Goal: Task Accomplishment & Management: Use online tool/utility

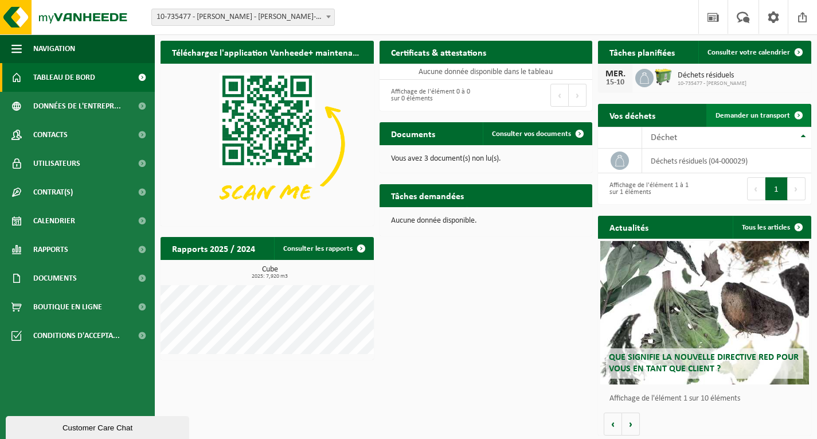
click at [747, 112] on span "Demander un transport" at bounding box center [752, 115] width 75 height 7
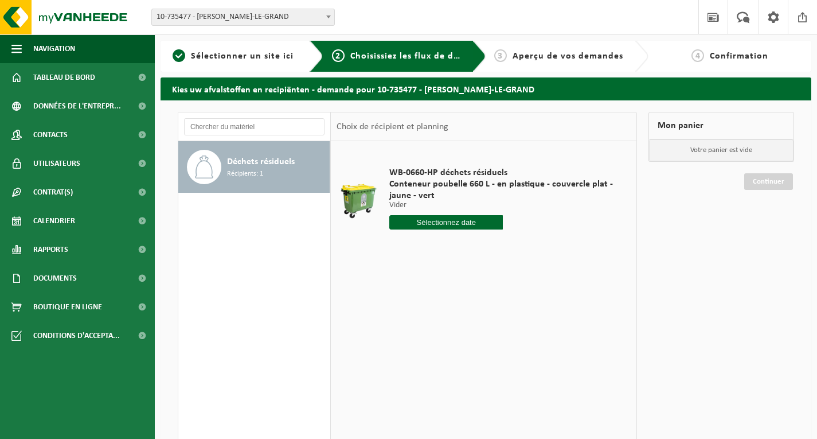
click at [442, 227] on input "text" at bounding box center [446, 222] width 114 height 14
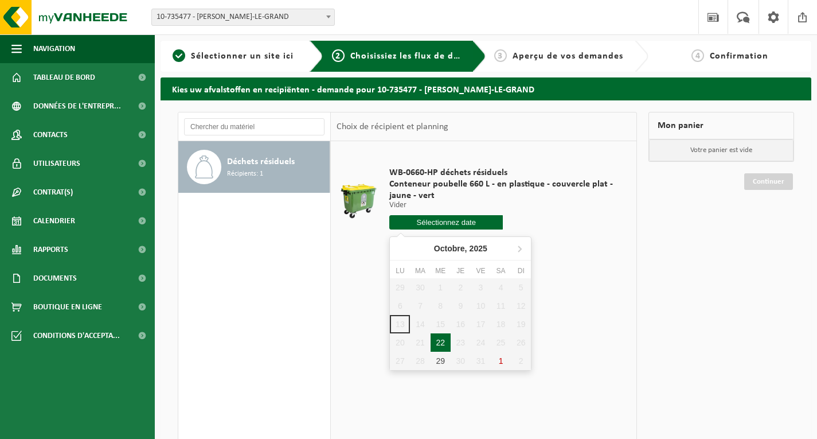
click at [444, 338] on div "22" at bounding box center [441, 342] width 20 height 18
type input "à partir de 2025-10-22"
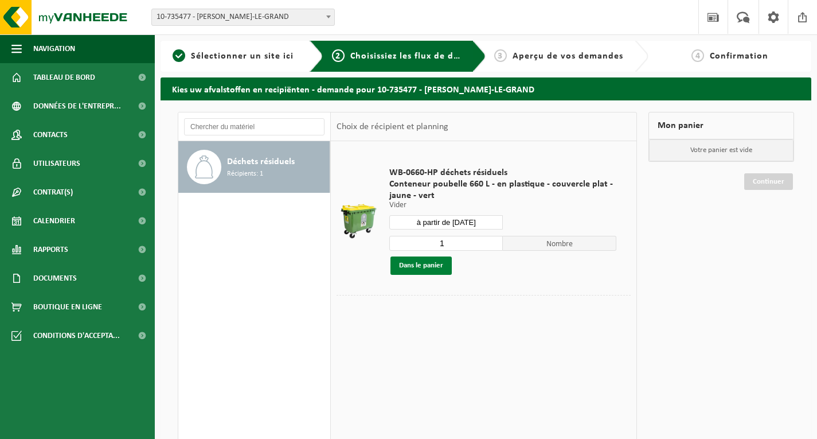
click at [435, 266] on button "Dans le panier" at bounding box center [420, 265] width 61 height 18
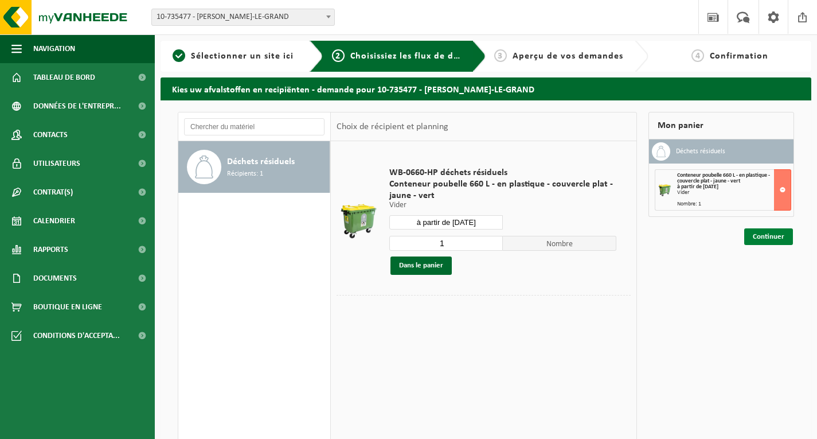
click at [765, 238] on link "Continuer" at bounding box center [768, 236] width 49 height 17
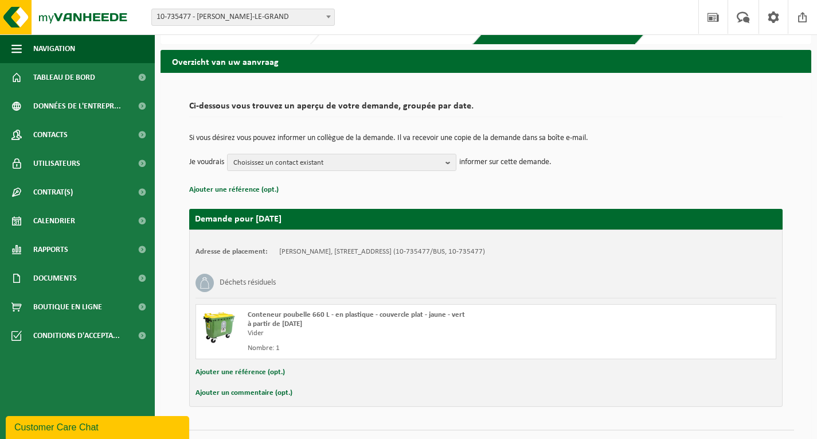
scroll to position [53, 0]
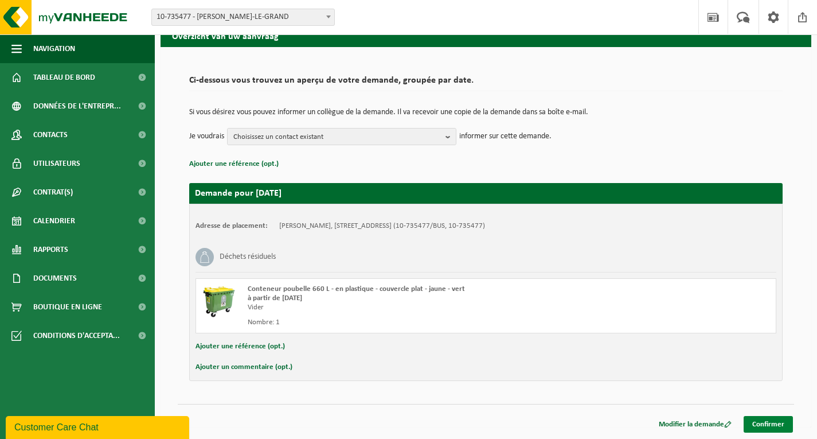
click at [760, 420] on link "Confirmer" at bounding box center [768, 424] width 49 height 17
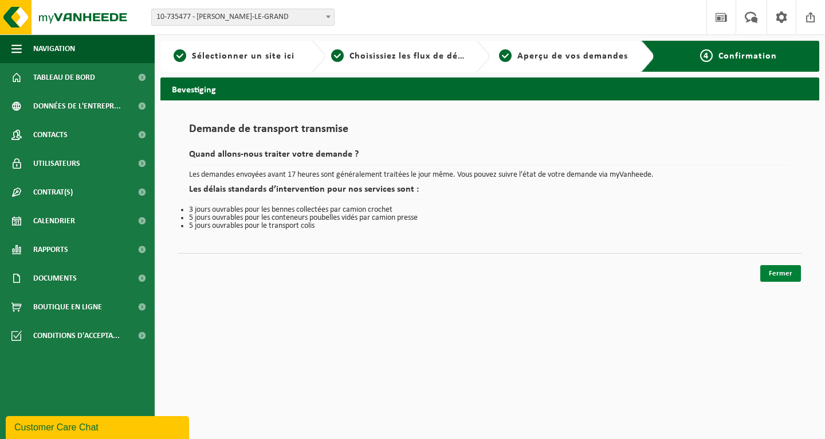
click at [778, 266] on link "Fermer" at bounding box center [781, 273] width 41 height 17
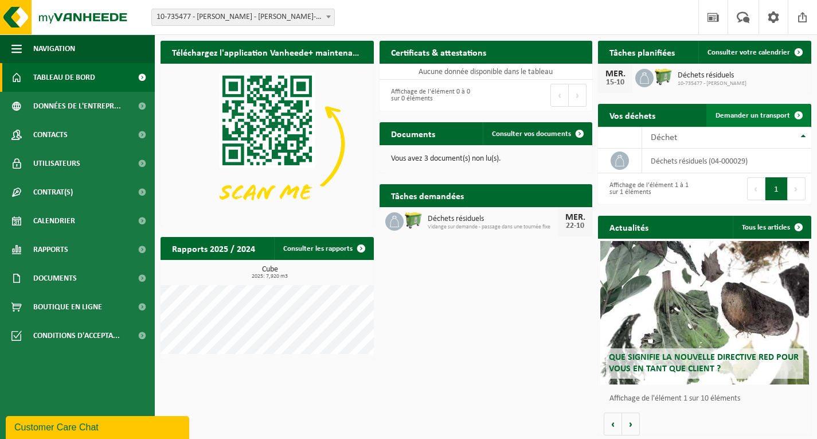
click at [726, 112] on span "Demander un transport" at bounding box center [752, 115] width 75 height 7
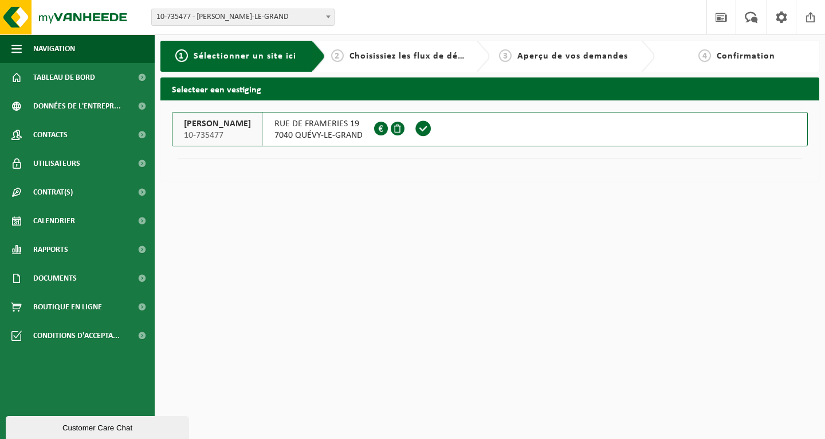
click at [320, 122] on span "RUE DE FRAMERIES 19" at bounding box center [319, 123] width 88 height 11
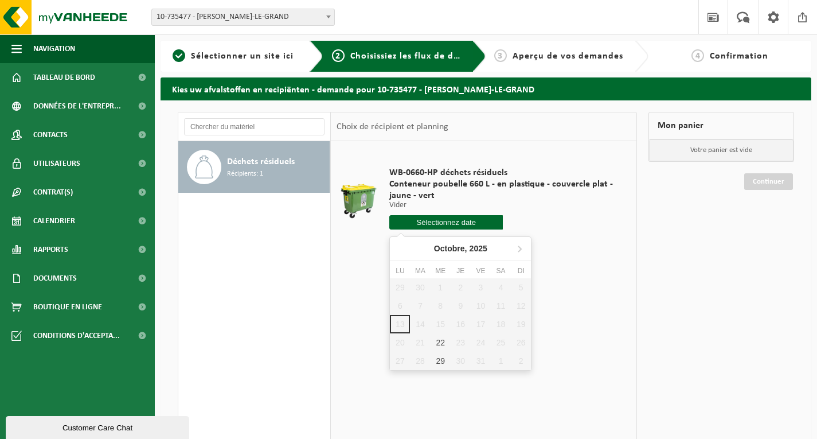
click at [460, 222] on input "text" at bounding box center [446, 222] width 114 height 14
click at [440, 360] on div "29" at bounding box center [441, 360] width 20 height 18
type input "à partir de 2025-10-29"
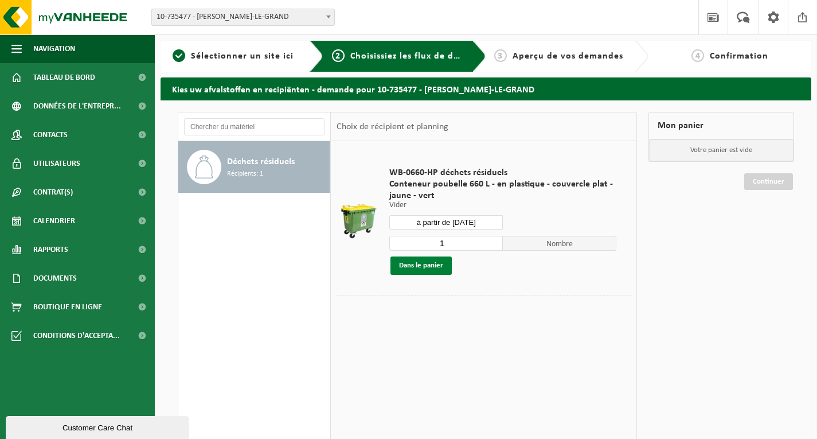
click at [432, 263] on button "Dans le panier" at bounding box center [420, 265] width 61 height 18
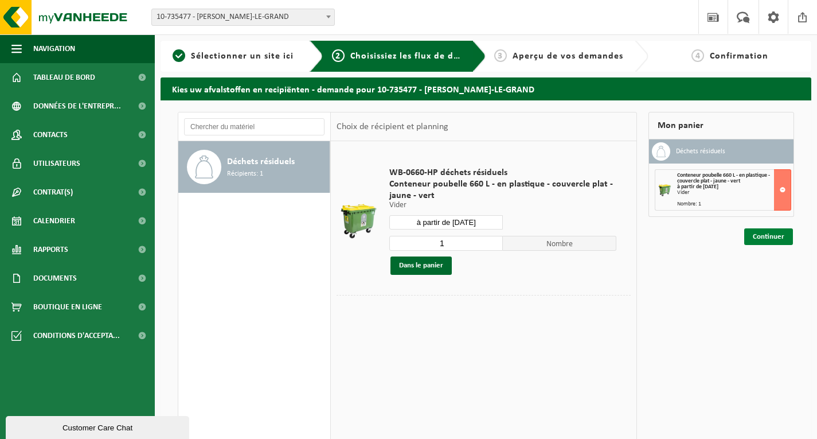
click at [765, 236] on link "Continuer" at bounding box center [768, 236] width 49 height 17
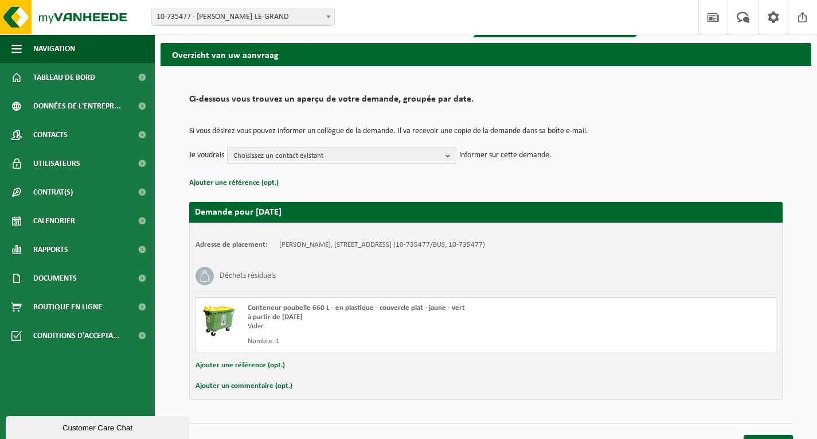
scroll to position [53, 0]
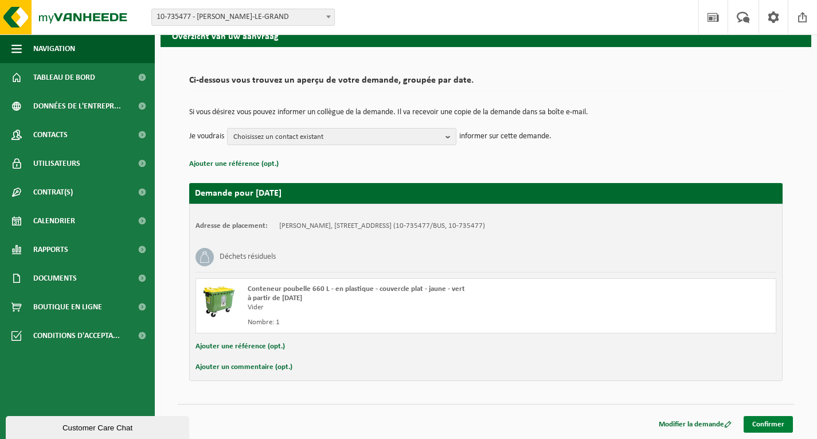
click at [768, 421] on link "Confirmer" at bounding box center [768, 424] width 49 height 17
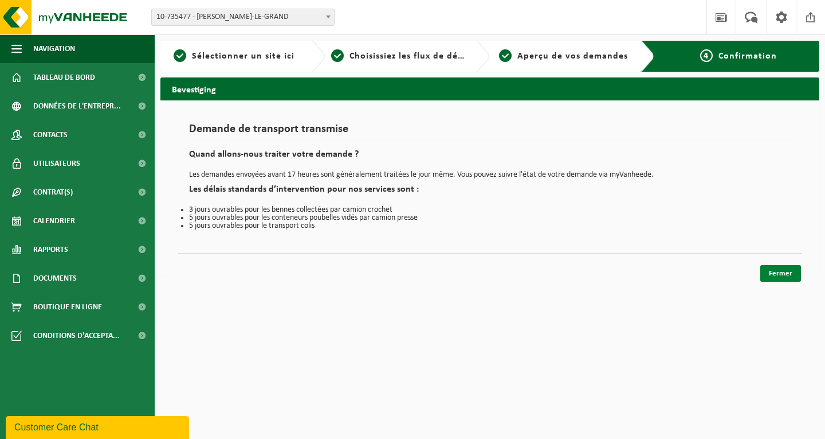
click at [786, 275] on link "Fermer" at bounding box center [781, 273] width 41 height 17
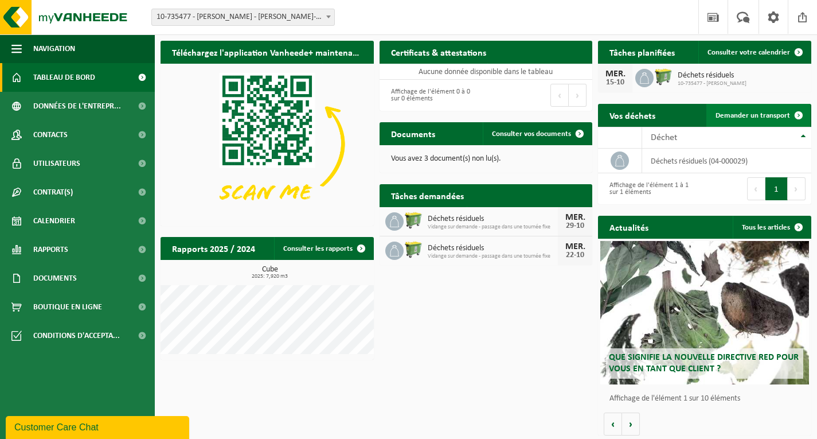
click at [760, 112] on span "Demander un transport" at bounding box center [752, 115] width 75 height 7
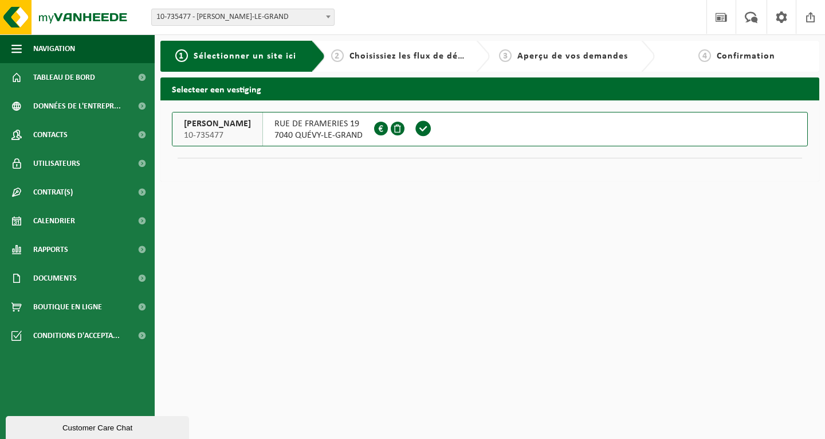
click at [330, 129] on span "RUE DE FRAMERIES 19" at bounding box center [319, 123] width 88 height 11
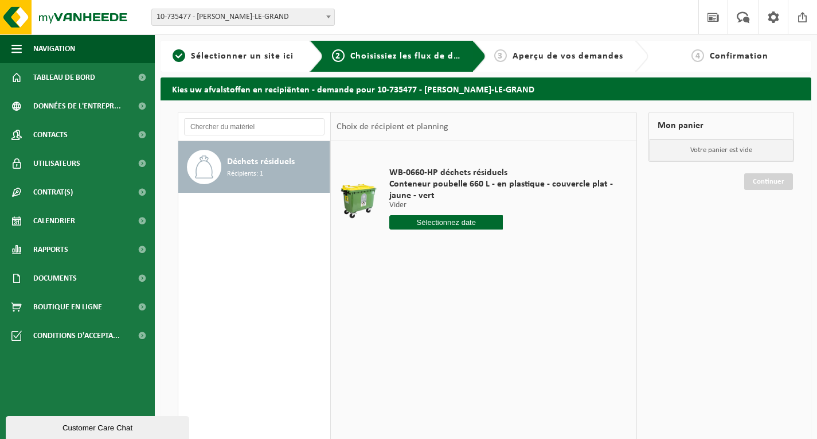
click at [460, 220] on input "text" at bounding box center [446, 222] width 114 height 14
click at [521, 248] on icon at bounding box center [519, 249] width 3 height 6
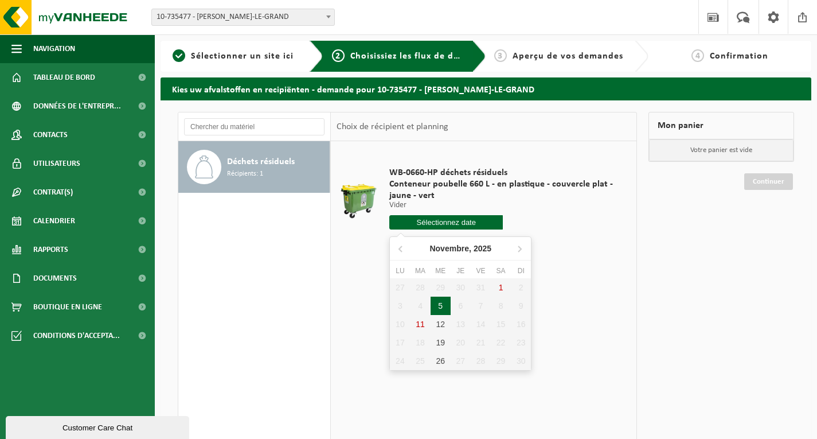
click at [436, 305] on div "5" at bounding box center [441, 305] width 20 height 18
type input "à partir de 2025-11-05"
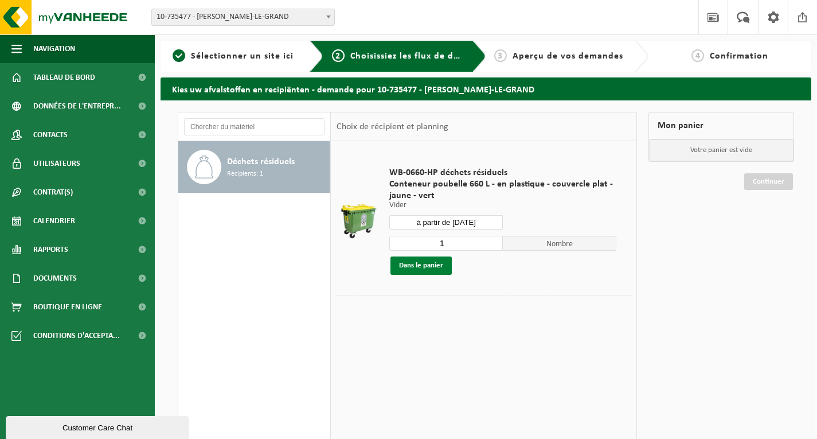
click at [429, 264] on button "Dans le panier" at bounding box center [420, 265] width 61 height 18
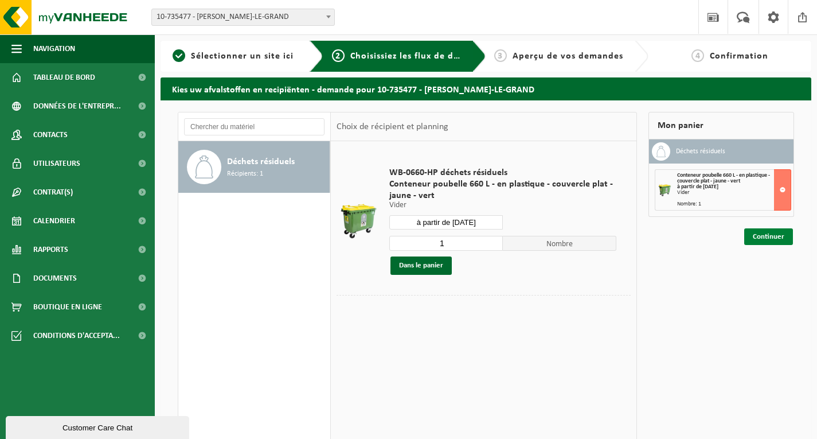
click at [767, 233] on link "Continuer" at bounding box center [768, 236] width 49 height 17
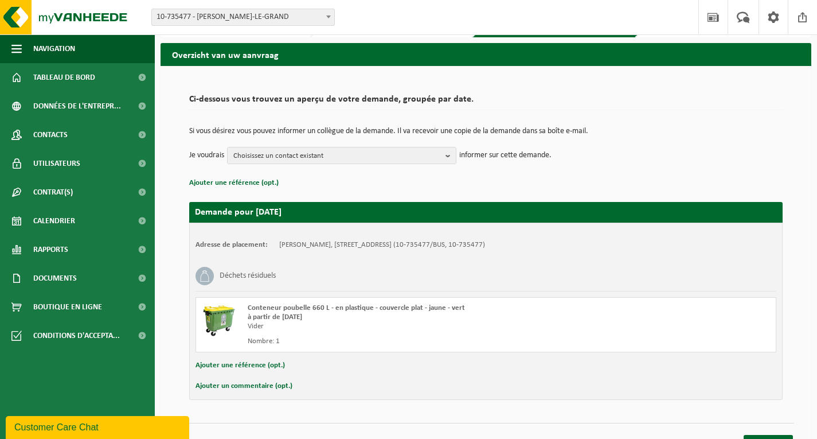
scroll to position [53, 0]
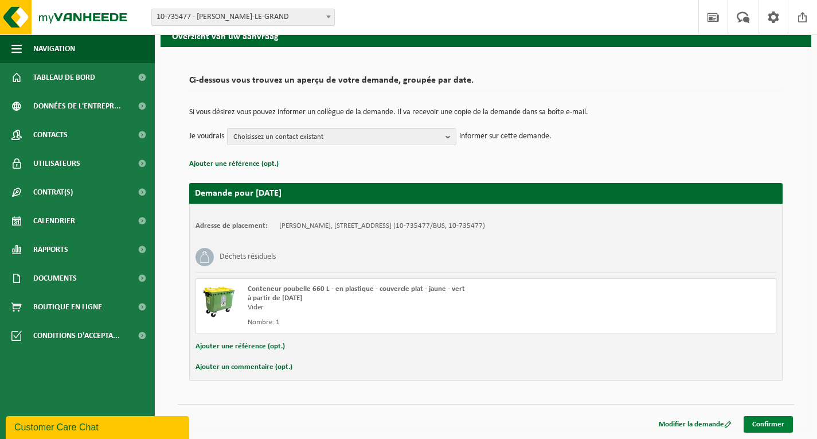
click at [776, 425] on link "Confirmer" at bounding box center [768, 424] width 49 height 17
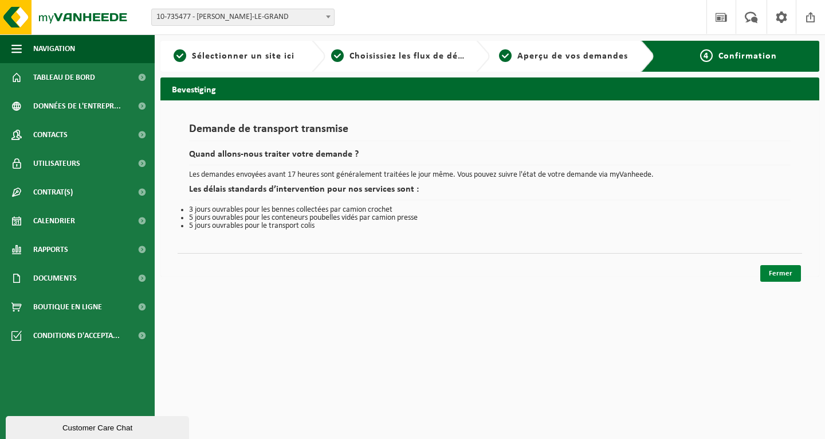
click at [780, 273] on link "Fermer" at bounding box center [781, 273] width 41 height 17
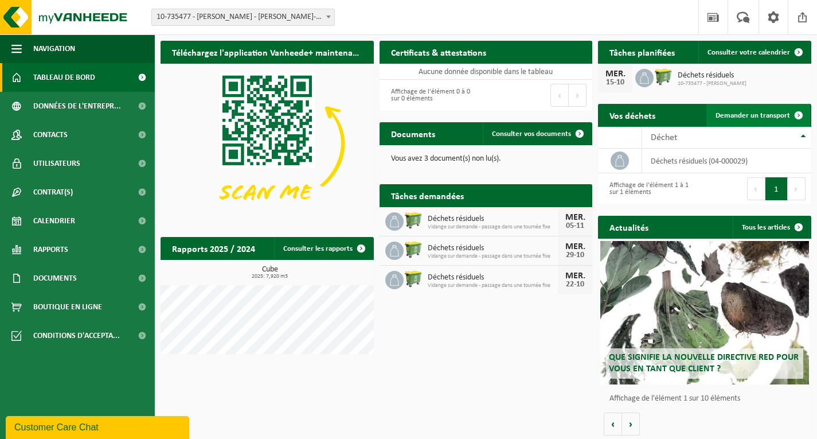
click at [770, 115] on span "Demander un transport" at bounding box center [752, 115] width 75 height 7
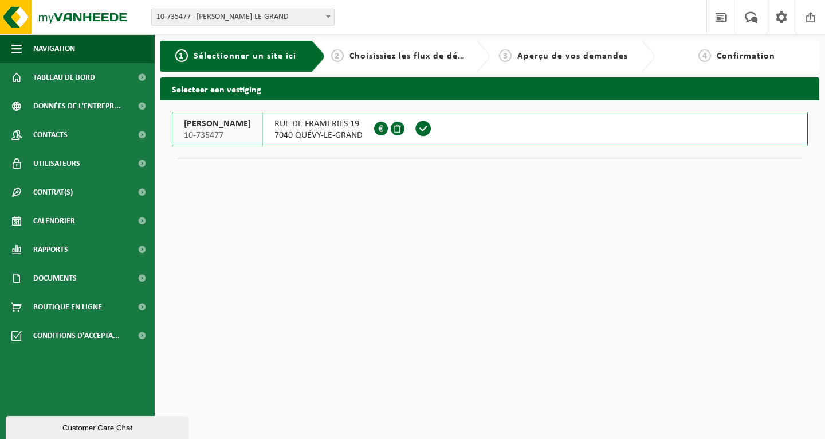
click at [343, 130] on span "7040 QUÉVY-LE-GRAND" at bounding box center [319, 135] width 88 height 11
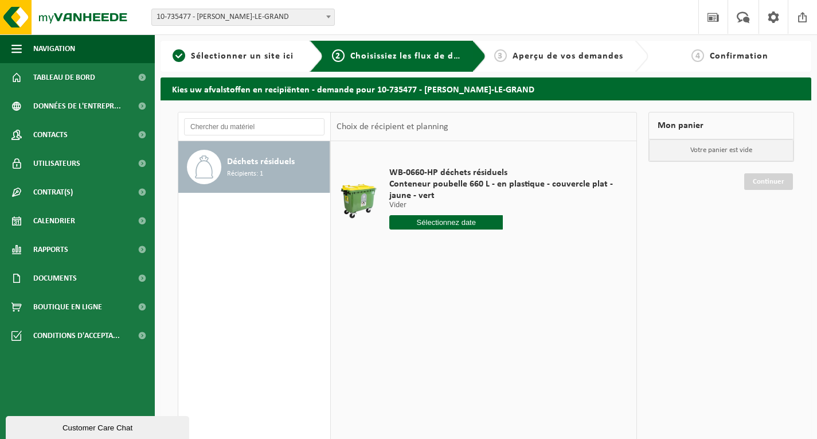
click at [465, 216] on input "text" at bounding box center [446, 222] width 114 height 14
click at [517, 248] on icon at bounding box center [519, 248] width 18 height 18
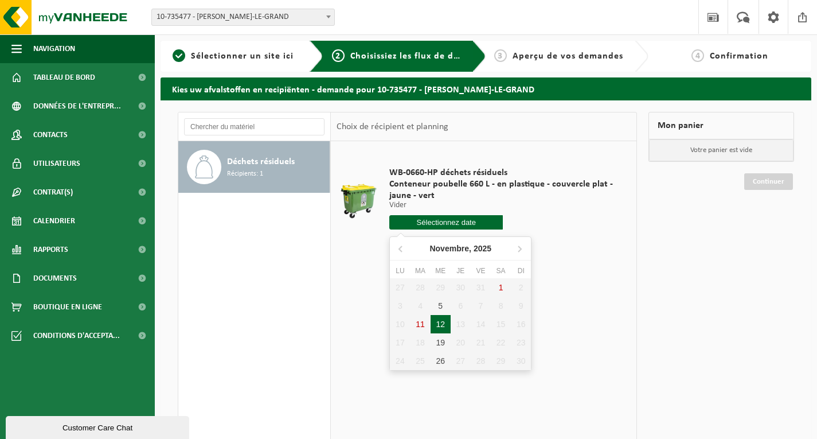
click at [437, 324] on div "12" at bounding box center [441, 324] width 20 height 18
type input "à partir de 2025-11-12"
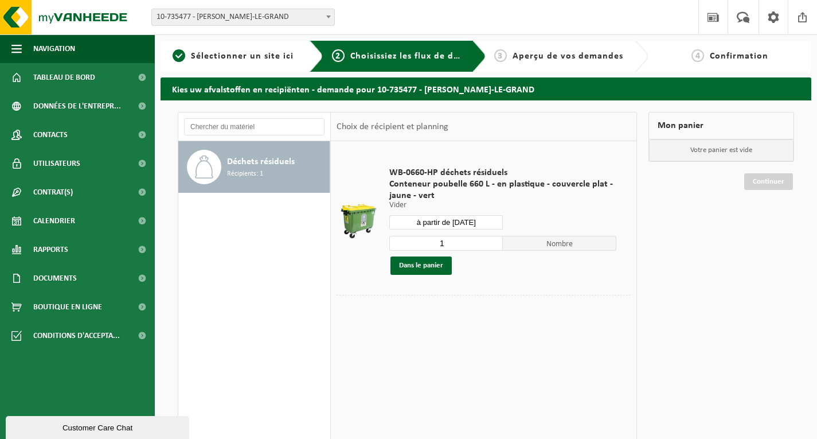
click at [495, 247] on input "1" at bounding box center [446, 243] width 114 height 15
click at [526, 218] on div "à partir de 2025-11-12" at bounding box center [502, 222] width 227 height 14
click at [430, 263] on button "Dans le panier" at bounding box center [420, 265] width 61 height 18
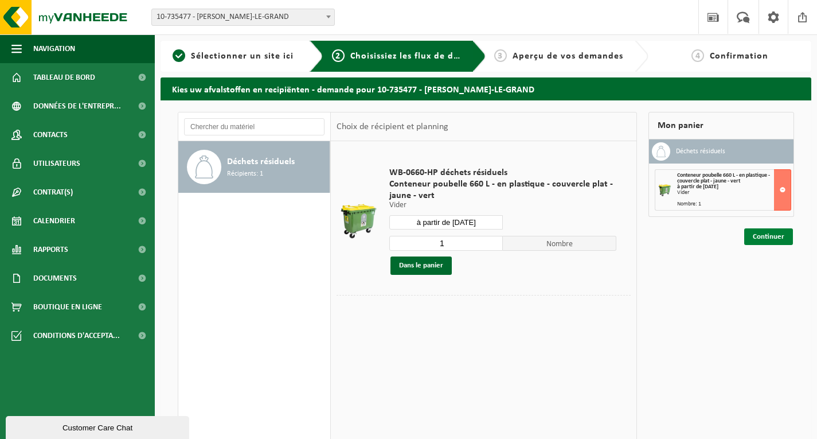
click at [765, 233] on link "Continuer" at bounding box center [768, 236] width 49 height 17
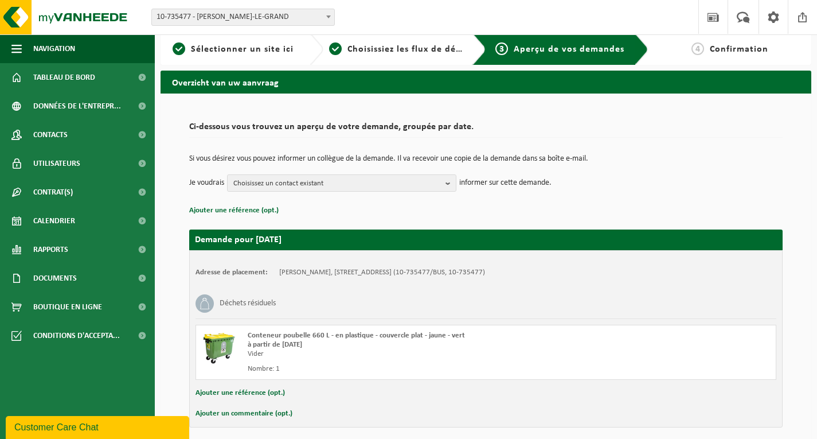
scroll to position [53, 0]
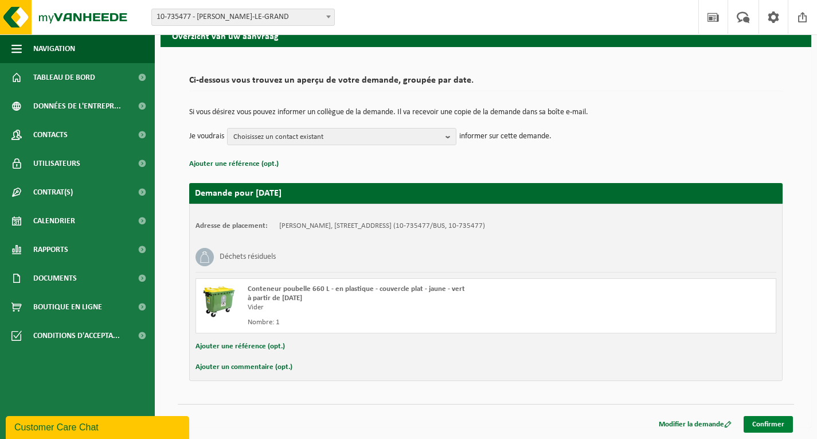
click at [765, 417] on link "Confirmer" at bounding box center [768, 424] width 49 height 17
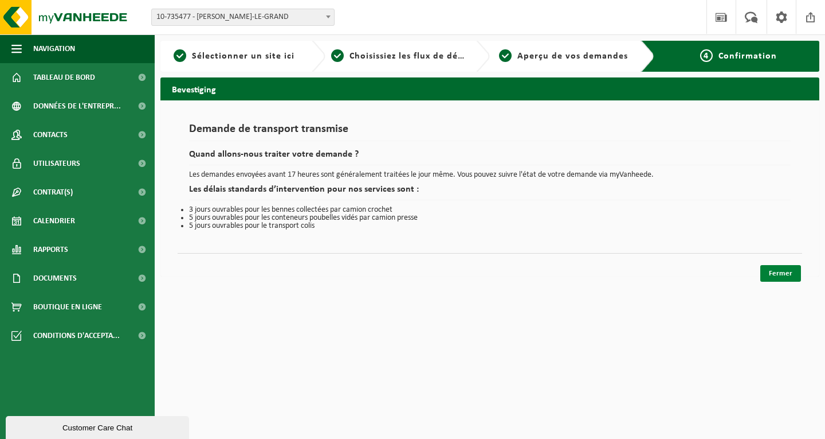
click at [781, 274] on link "Fermer" at bounding box center [781, 273] width 41 height 17
